Goal: Information Seeking & Learning: Find specific fact

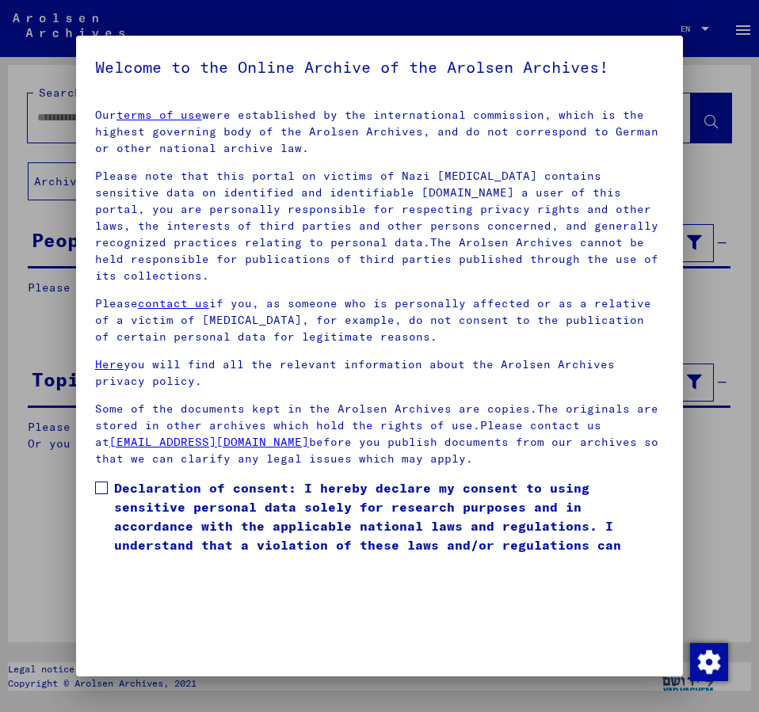
click at [102, 482] on span at bounding box center [101, 488] width 13 height 13
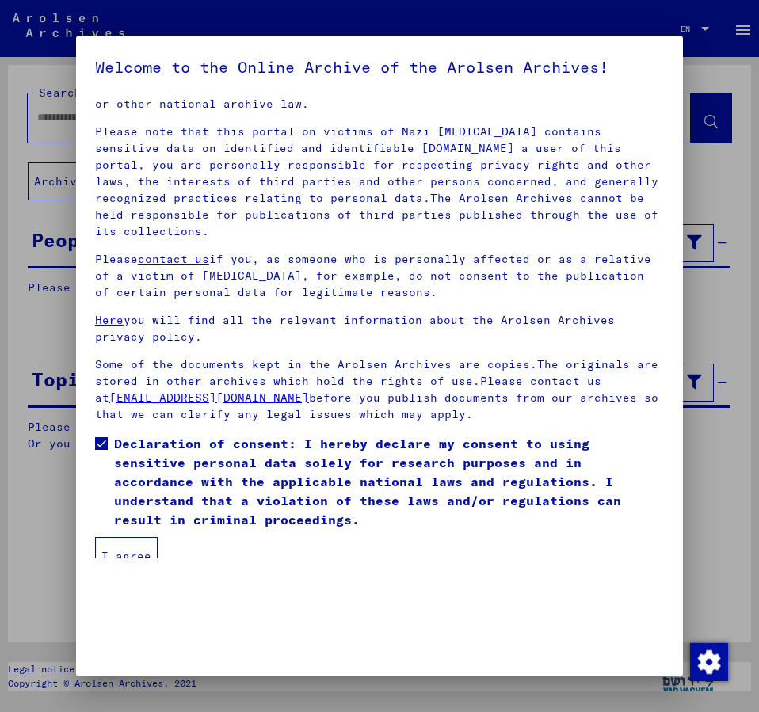
click at [119, 537] on button "I agree" at bounding box center [126, 556] width 63 height 38
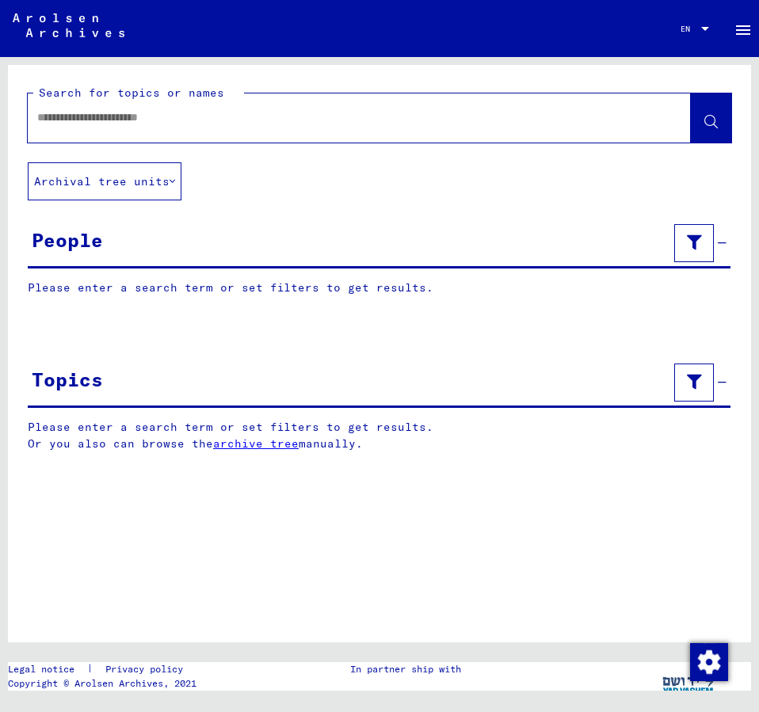
click at [66, 111] on input "text" at bounding box center [345, 117] width 616 height 17
type input "**********"
click at [712, 121] on icon at bounding box center [711, 122] width 13 height 13
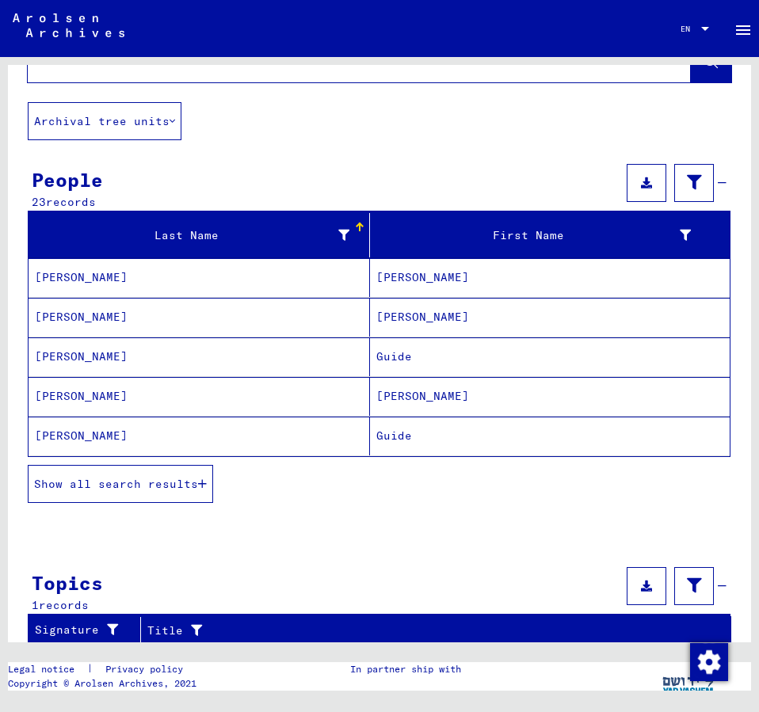
scroll to position [86, 0]
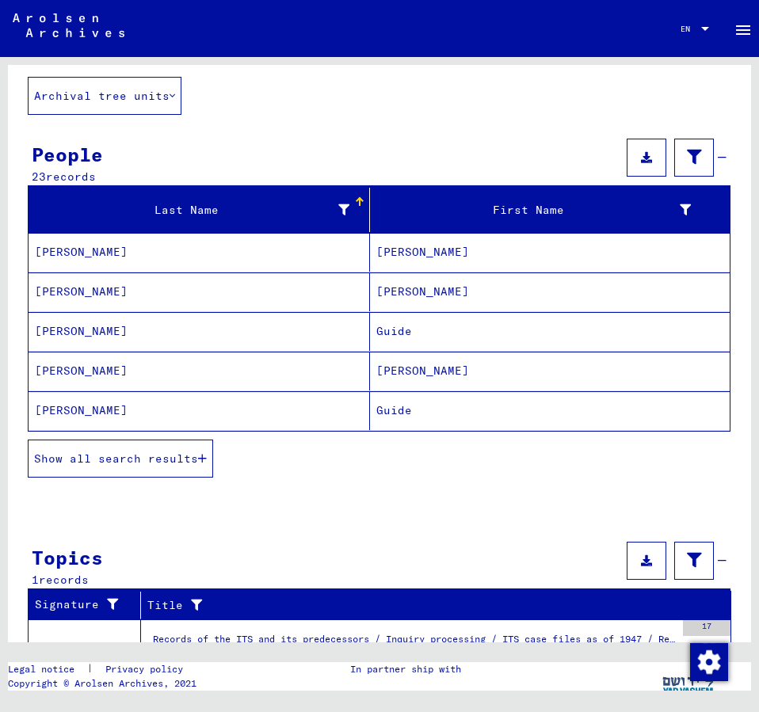
click at [149, 462] on span "Show all search results" at bounding box center [116, 459] width 164 height 14
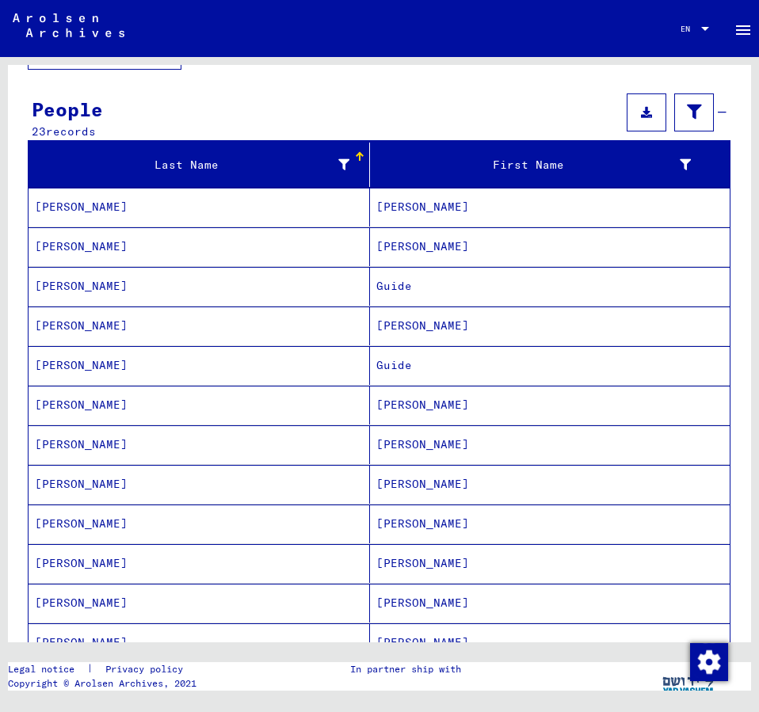
scroll to position [171, 0]
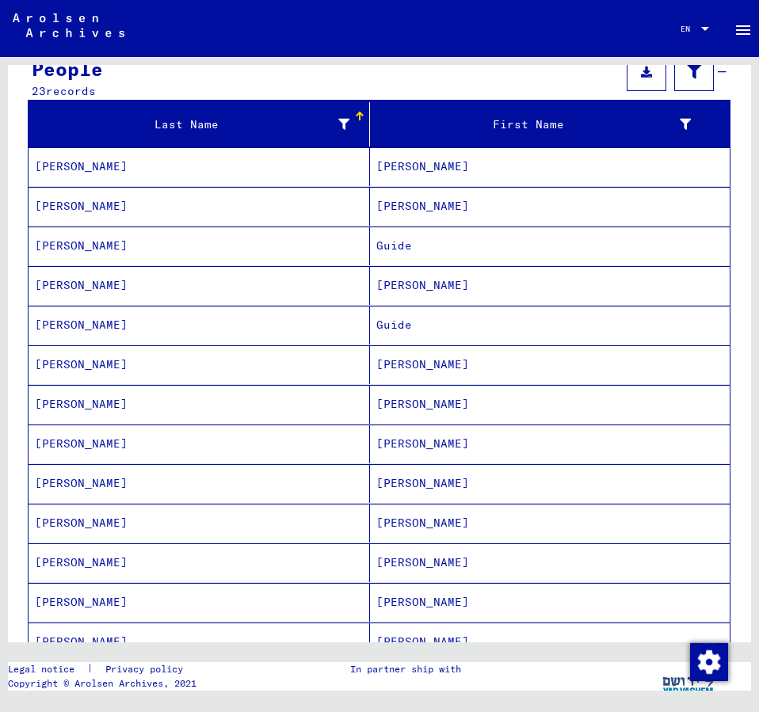
click at [419, 636] on mat-cell "[PERSON_NAME]" at bounding box center [550, 642] width 360 height 39
